Goal: Check status: Check status

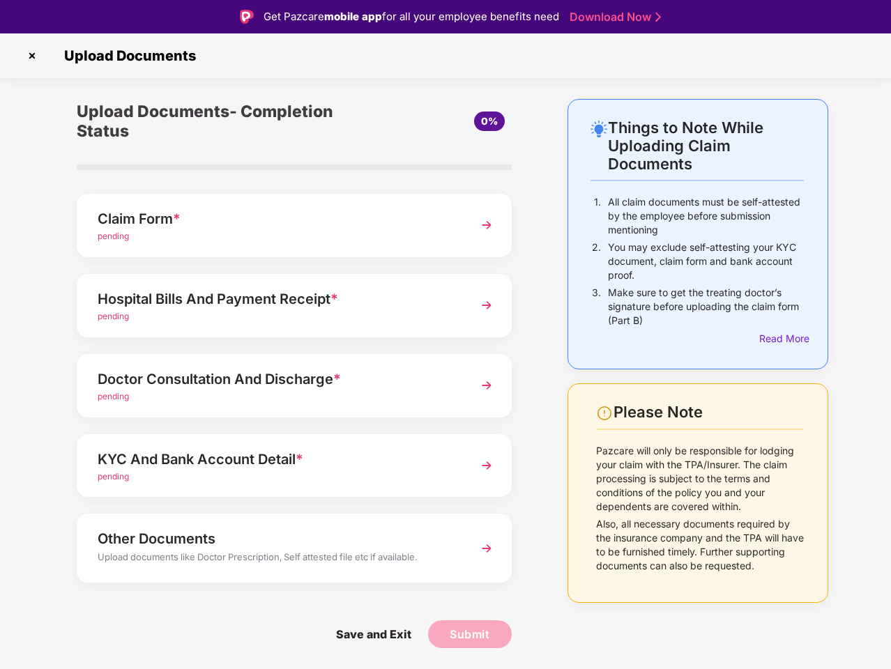
click at [32, 56] on img at bounding box center [32, 56] width 22 height 22
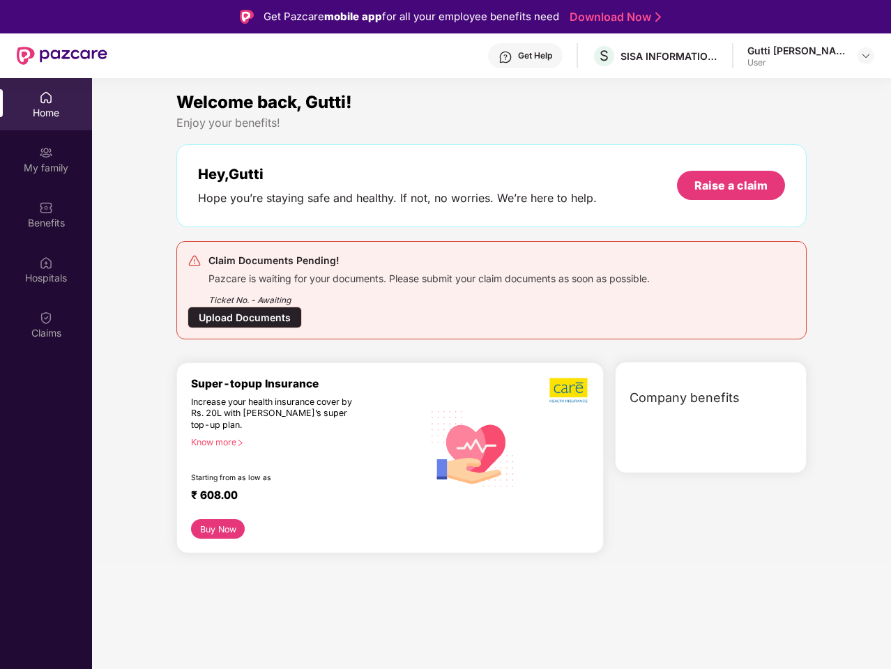
click at [294, 225] on div "Hey, Gutti Hope you’re staying safe and healthy. If not, no worries. We’re here…" at bounding box center [491, 185] width 630 height 83
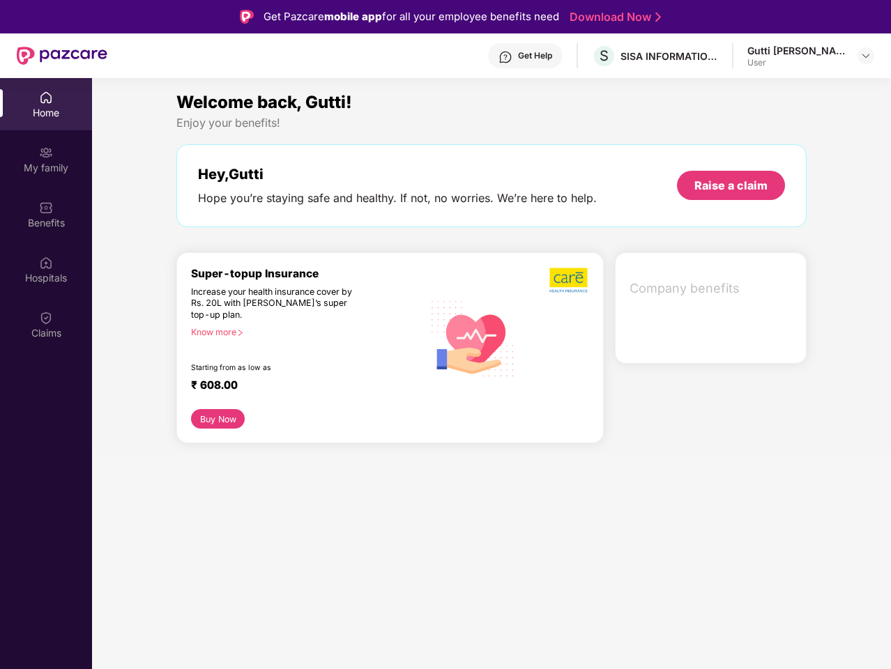
click at [294, 305] on div "Increase your health insurance cover by Rs. 20L with [PERSON_NAME]’s super top-…" at bounding box center [277, 304] width 172 height 35
click at [294, 385] on div "₹ 608.00" at bounding box center [300, 387] width 218 height 17
click at [294, 466] on section "Welcome back, Gutti! Enjoy your benefits! Hey, Gutti Hope you’re staying safe a…" at bounding box center [491, 412] width 799 height 669
click at [294, 548] on section "Welcome back, Gutti! Enjoy your benefits! Hey, Gutti Hope you’re staying safe a…" at bounding box center [491, 412] width 799 height 669
click at [373, 634] on section "Welcome back, Gutti! Enjoy your benefits! Hey, Gutti Hope you’re staying safe a…" at bounding box center [491, 412] width 799 height 669
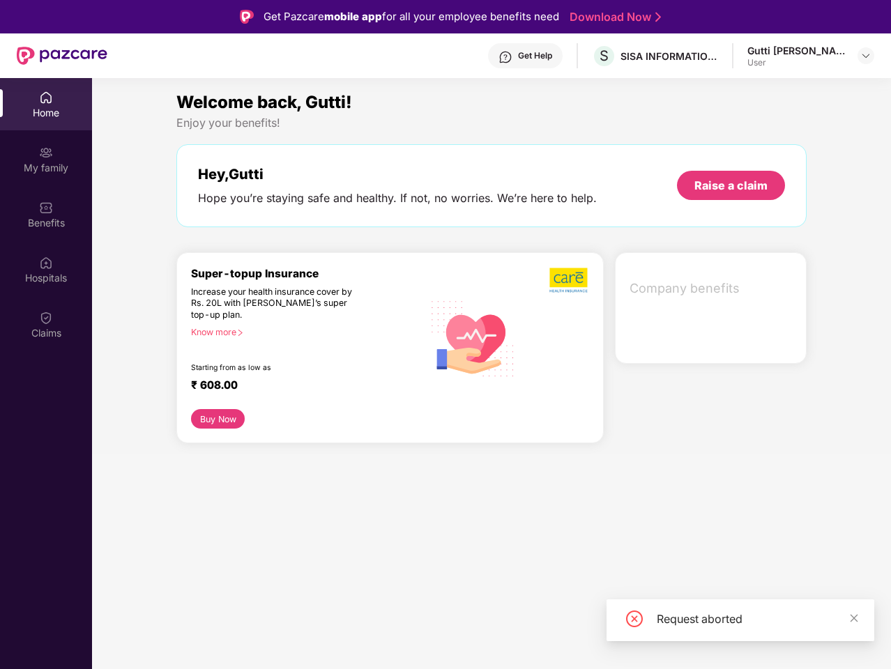
click at [470, 634] on section "Welcome back, Gutti! Enjoy your benefits! Hey, Gutti Hope you’re staying safe a…" at bounding box center [491, 412] width 799 height 669
